Goal: Transaction & Acquisition: Book appointment/travel/reservation

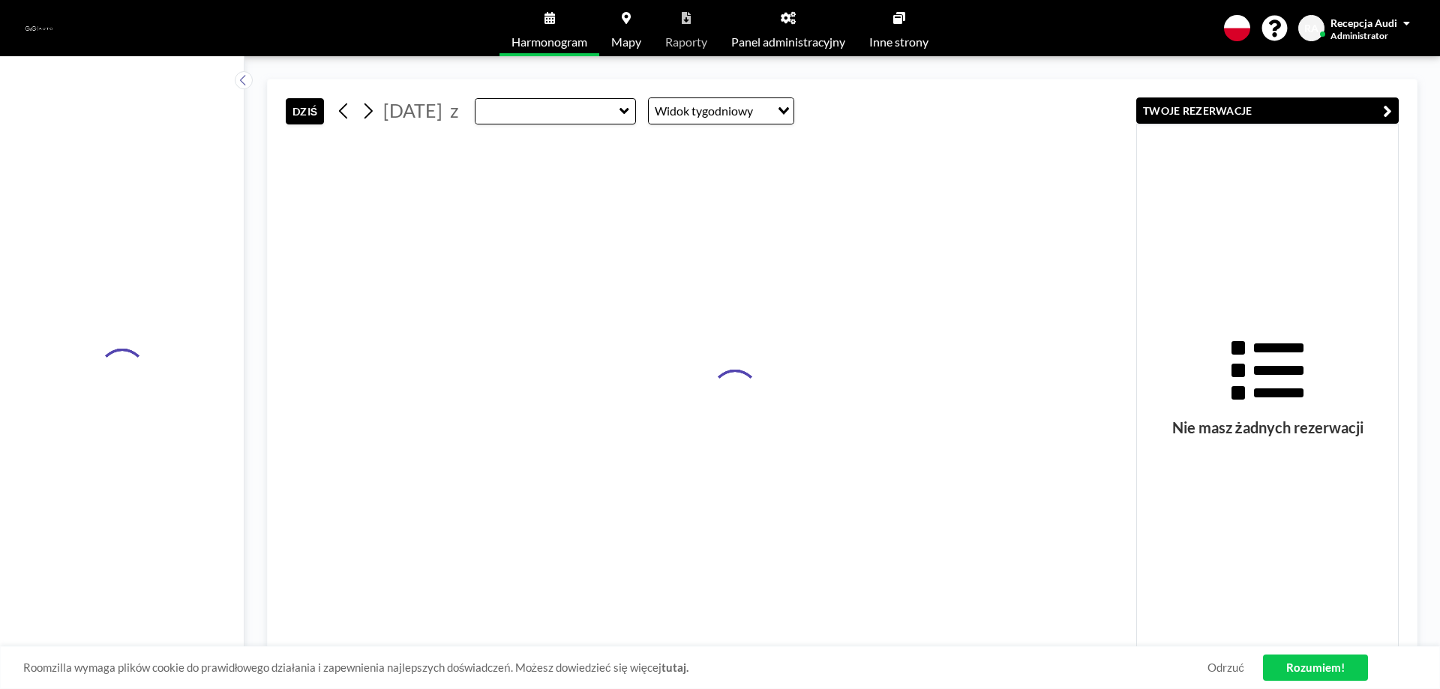
type input "Sala konferencyjna - AUDI"
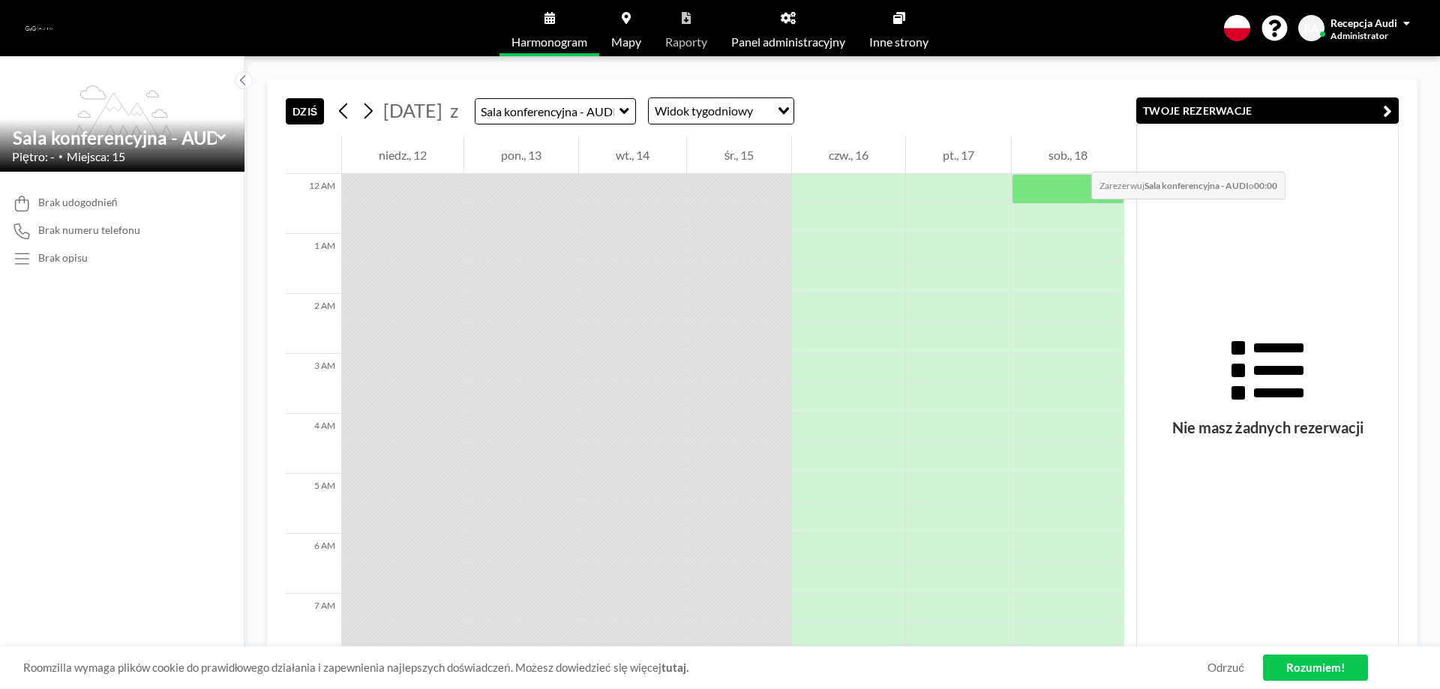
click at [1075, 157] on div "sob., 18" at bounding box center [1068, 154] width 112 height 37
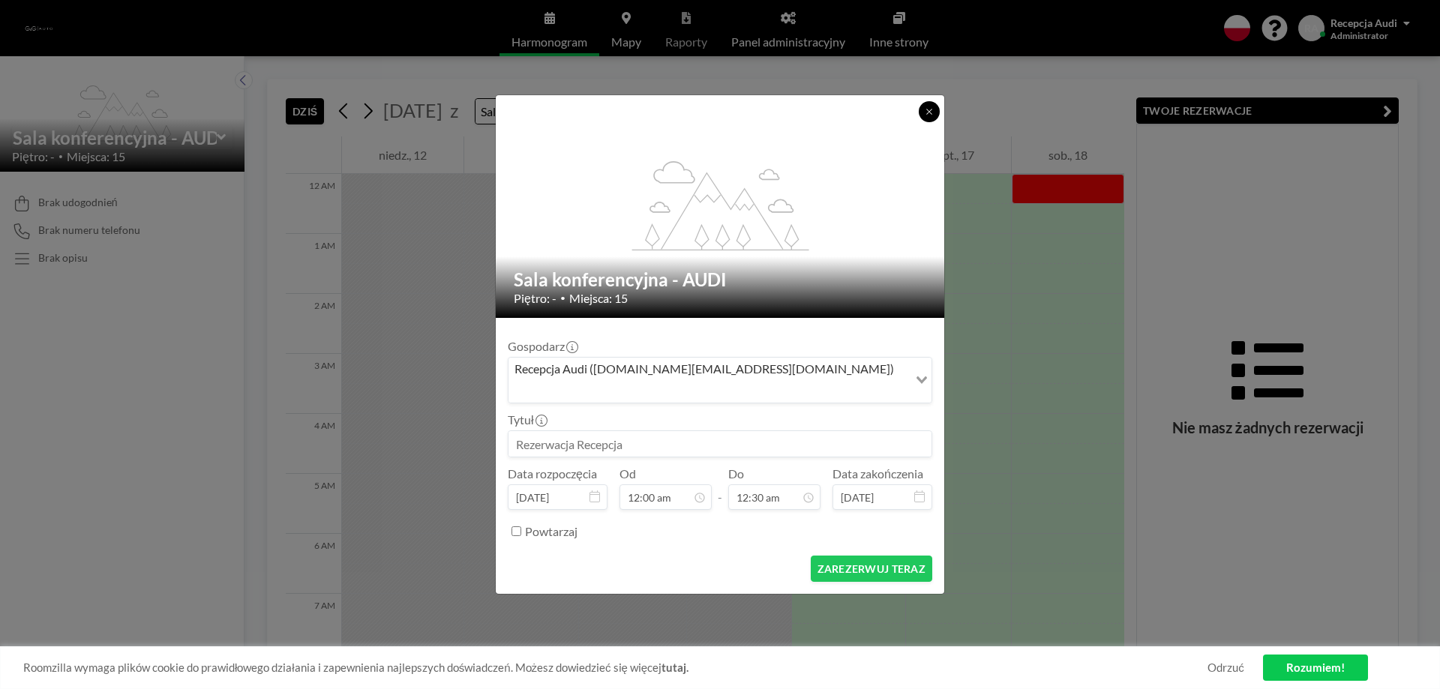
click at [929, 116] on icon at bounding box center [929, 111] width 9 height 9
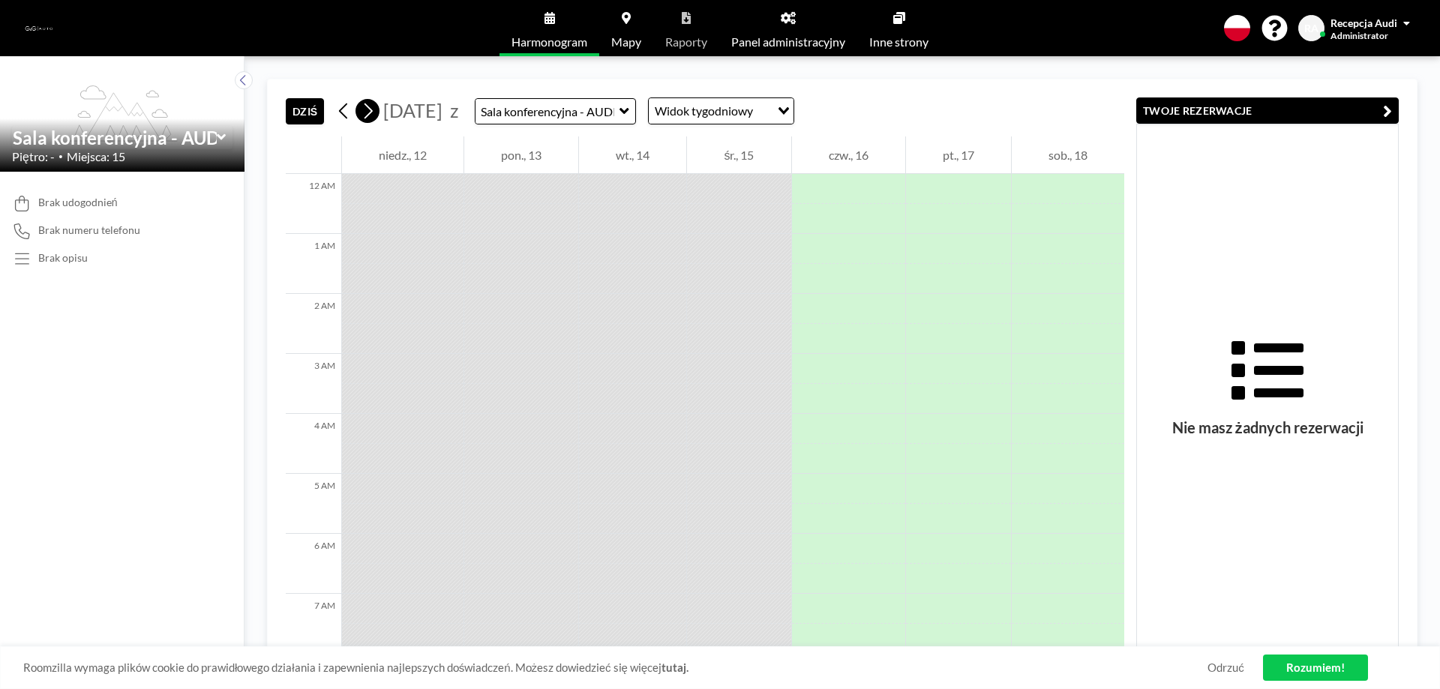
click at [370, 110] on icon at bounding box center [368, 111] width 8 height 16
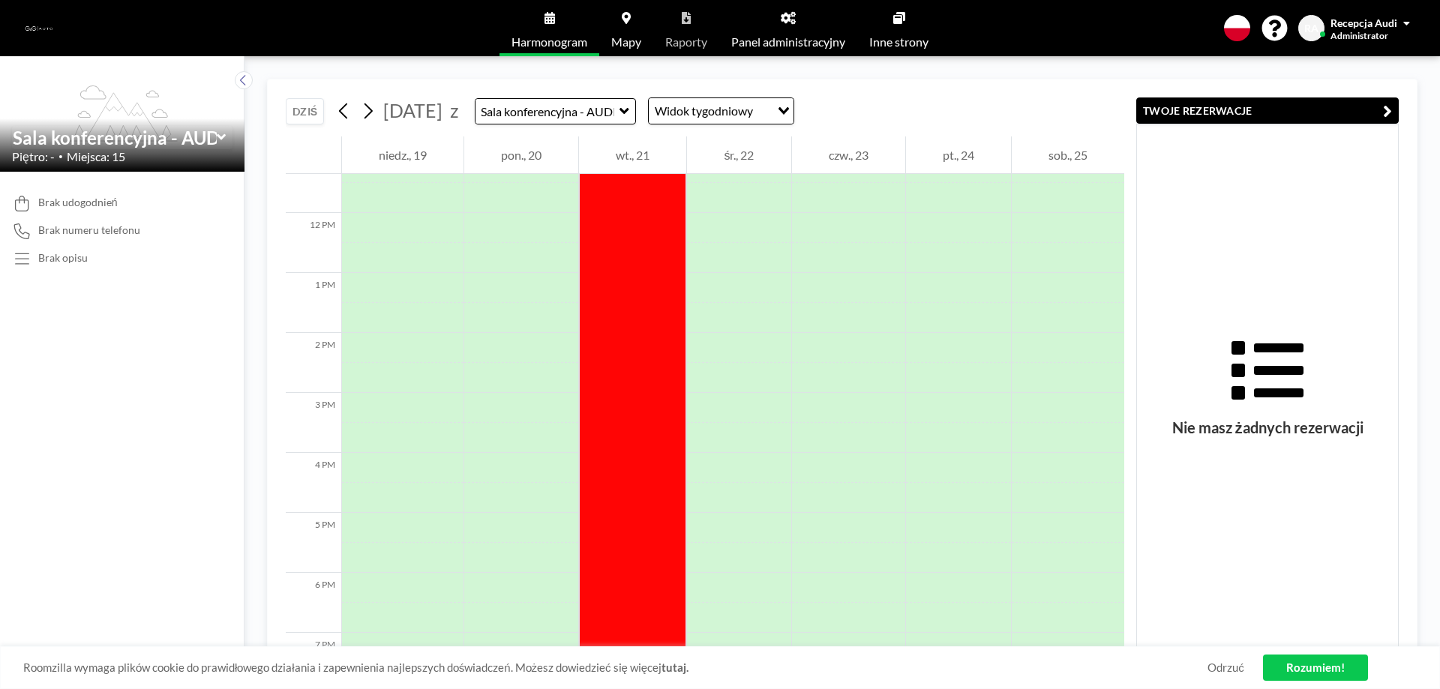
scroll to position [973, 0]
drag, startPoint x: 631, startPoint y: 183, endPoint x: 646, endPoint y: 641, distance: 458.4
click at [646, 641] on div "12 AM 1 AM 2 AM 3 AM 4 AM 5 AM 6 AM 7 AM 8 AM 9 AM 10 AM 11 AM 12 PM 1 PM 2 PM …" at bounding box center [705, 391] width 838 height 511
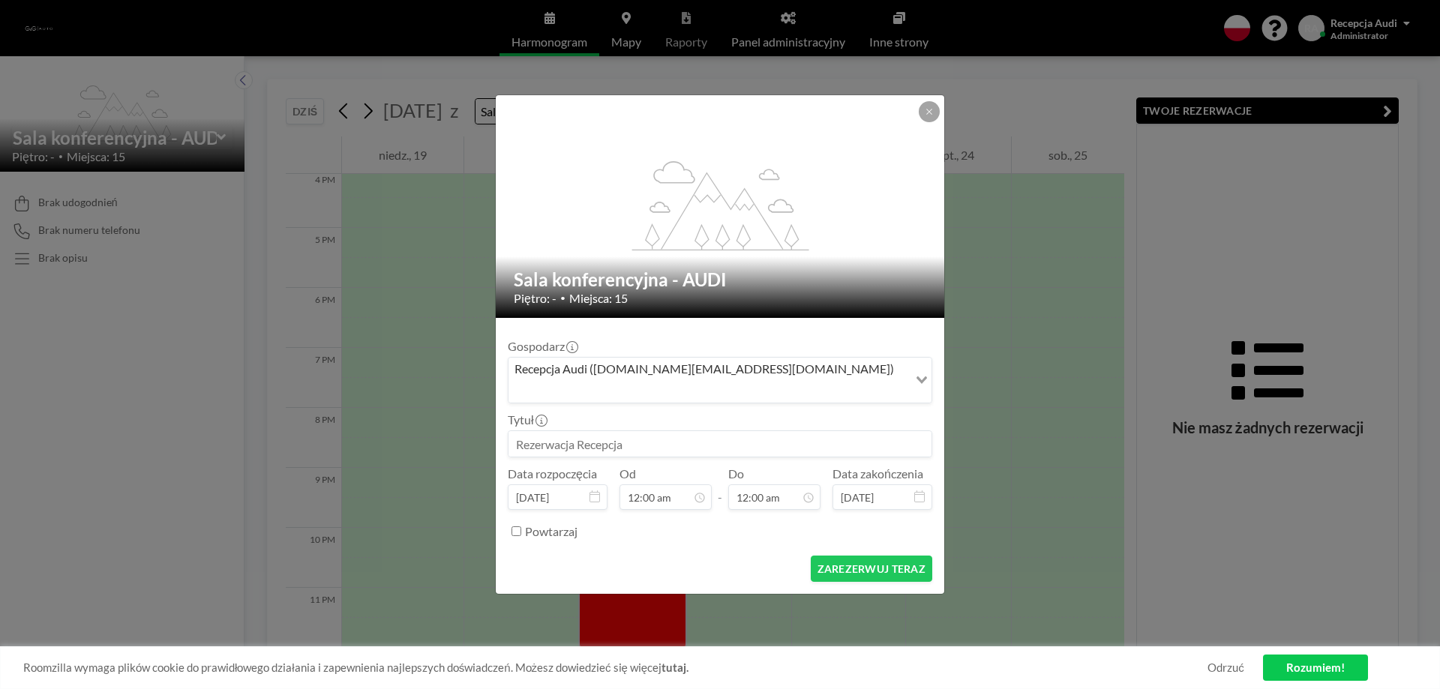
click at [595, 432] on input at bounding box center [719, 443] width 423 height 25
type input "[PERSON_NAME]"
click at [877, 560] on button "ZAREZERWUJ TERAZ" at bounding box center [871, 569] width 121 height 26
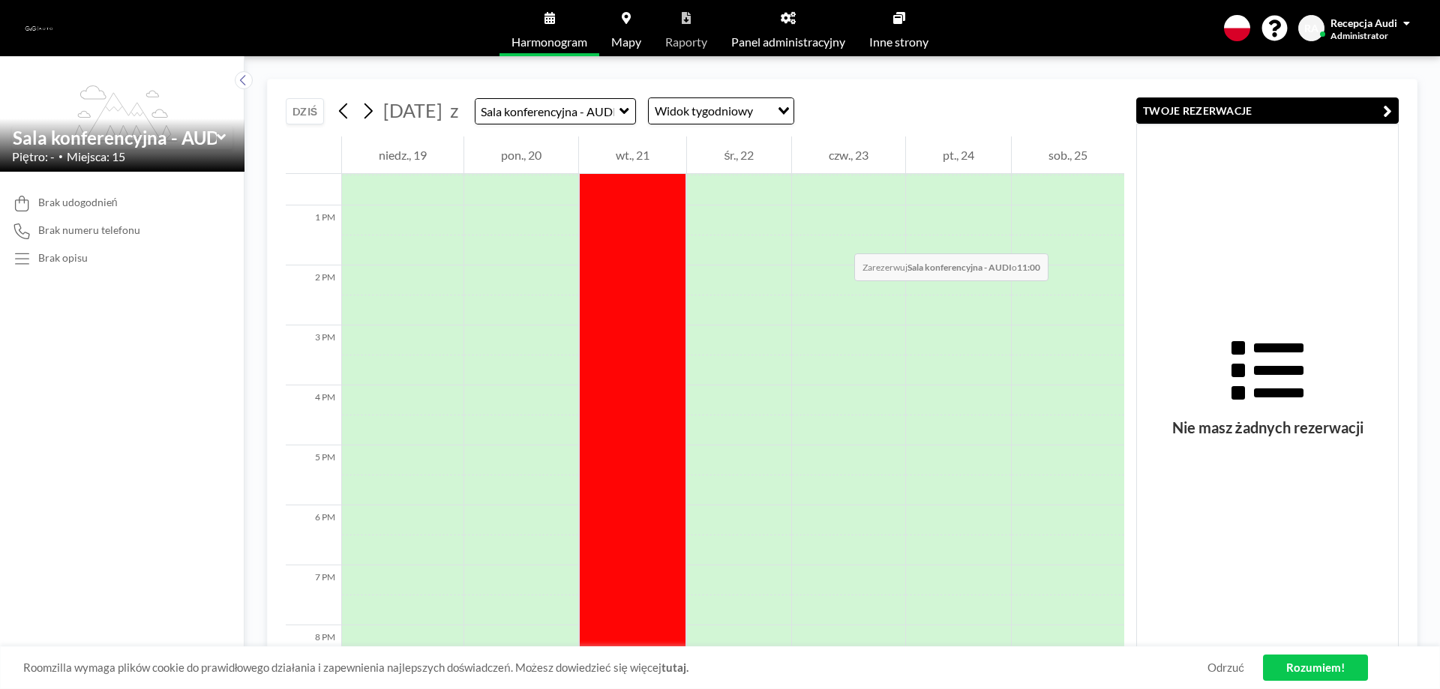
scroll to position [598, 0]
